Goal: Find specific page/section: Find specific page/section

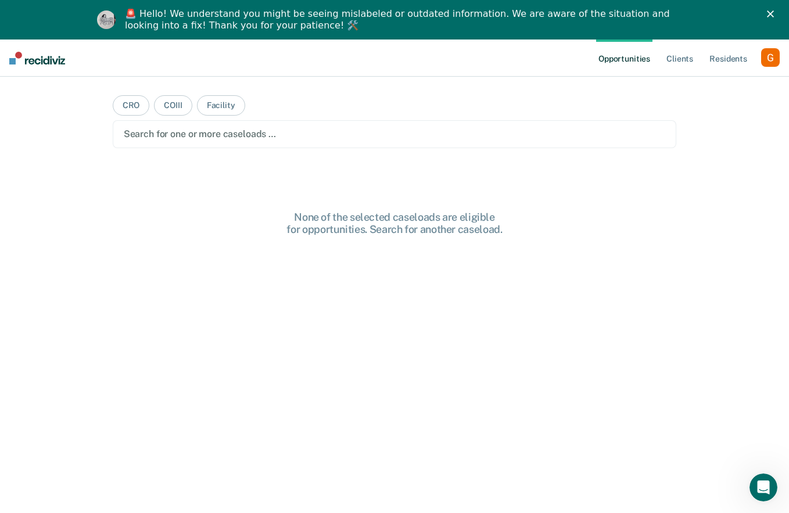
click at [772, 13] on icon "Close" at bounding box center [770, 13] width 7 height 7
click at [772, 48] on div "Profile How it works Log Out" at bounding box center [770, 59] width 19 height 22
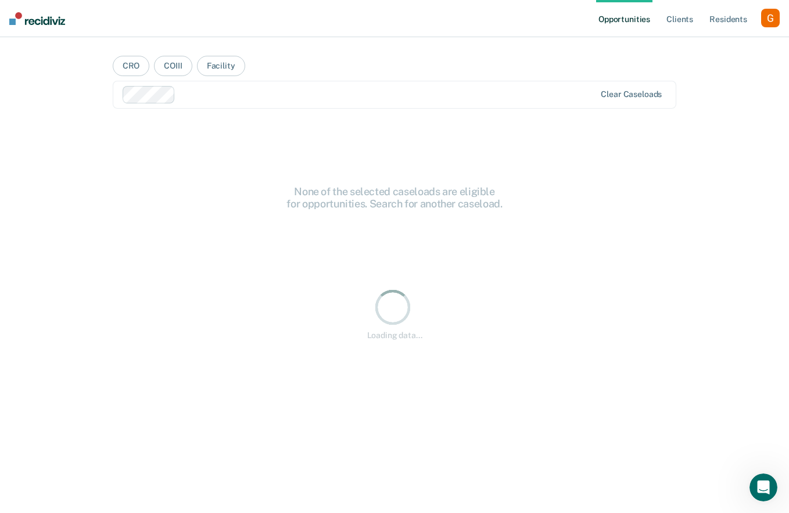
click at [770, 20] on div "button" at bounding box center [770, 18] width 19 height 19
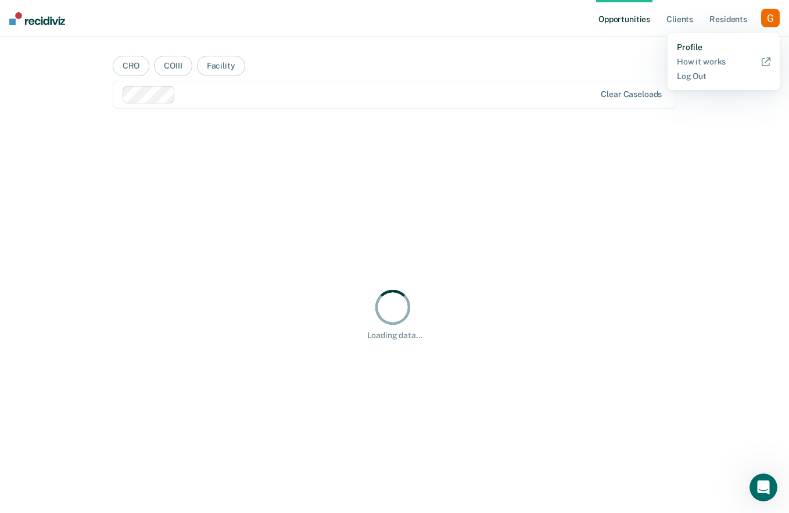
click at [689, 46] on link "Profile" at bounding box center [724, 47] width 94 height 10
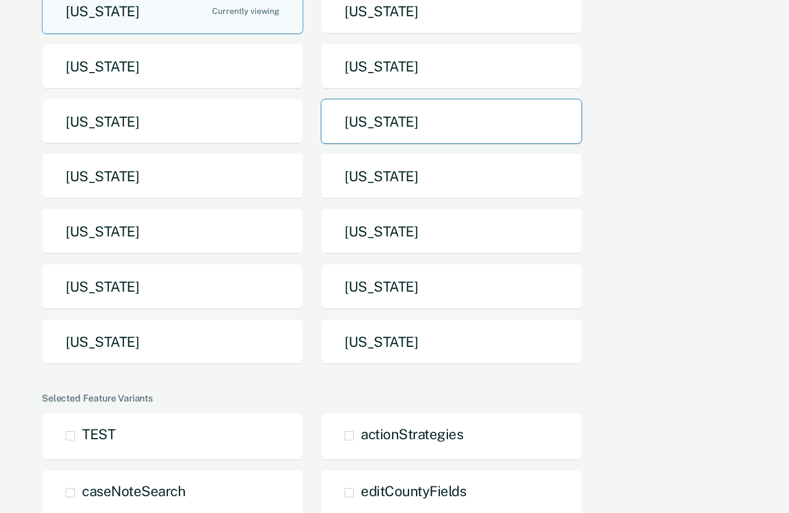
scroll to position [157, 0]
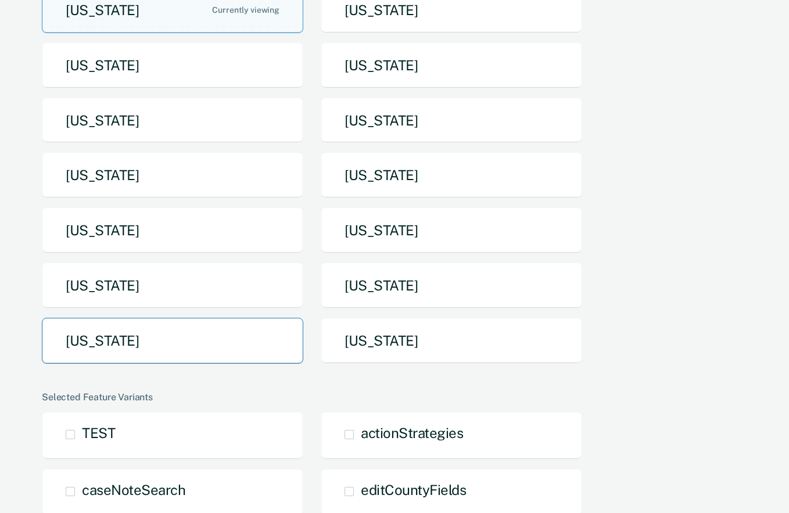
click at [189, 350] on button "[US_STATE]" at bounding box center [172, 341] width 261 height 46
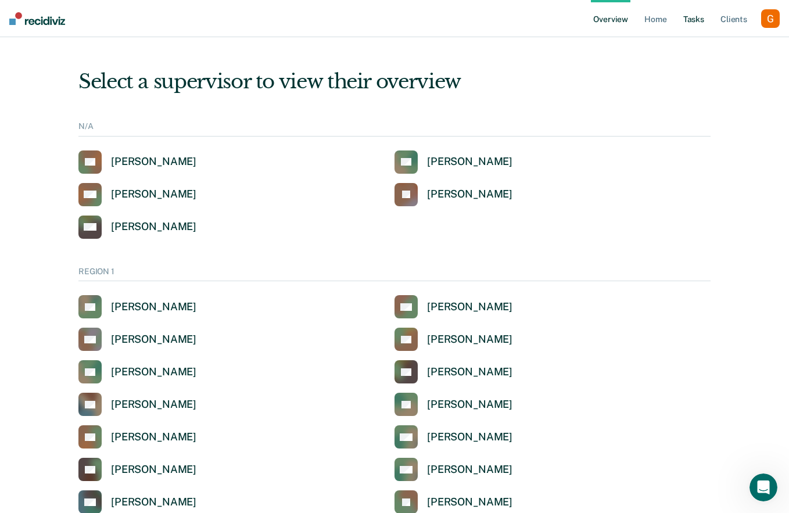
click at [688, 23] on link "Tasks" at bounding box center [694, 18] width 26 height 37
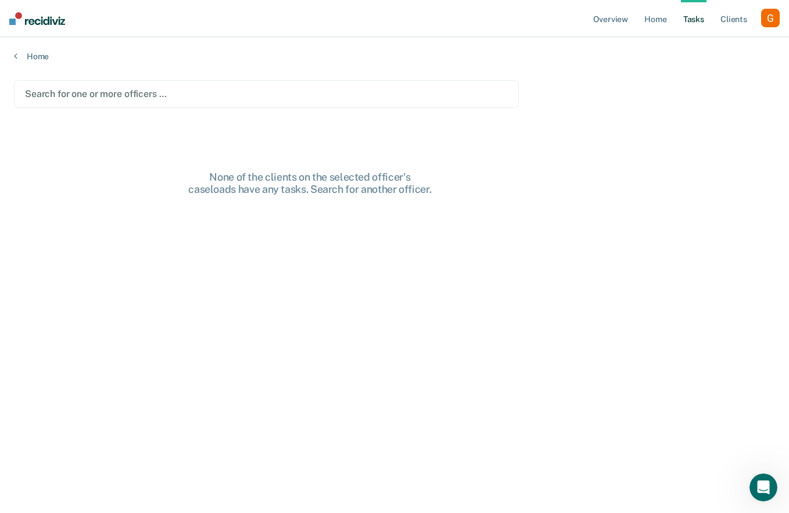
click at [210, 89] on div at bounding box center [266, 93] width 483 height 13
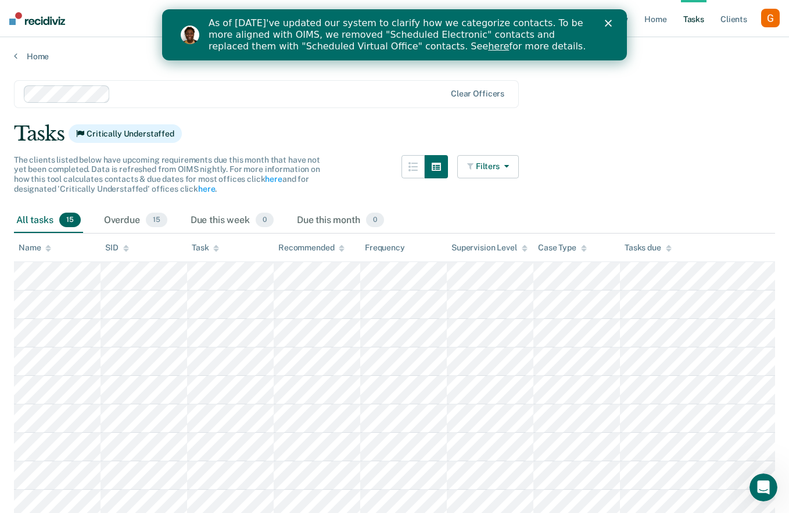
click at [497, 174] on button "Filters" at bounding box center [488, 166] width 62 height 23
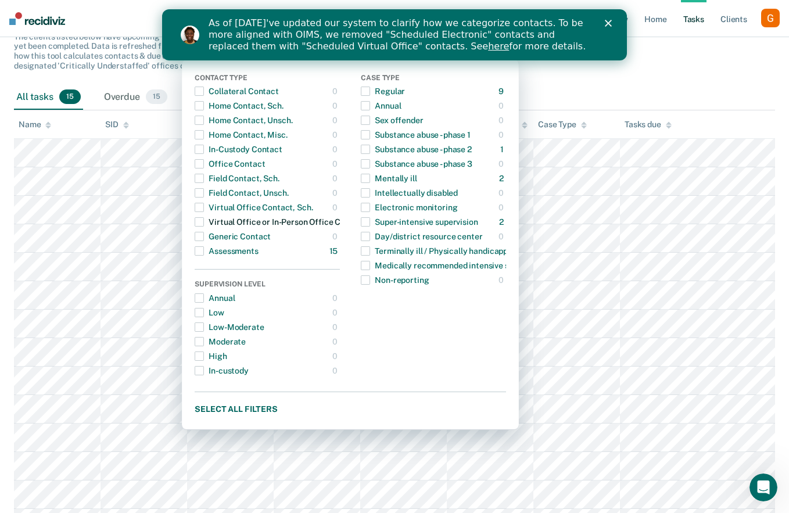
scroll to position [128, 0]
